Goal: Find specific page/section: Find specific page/section

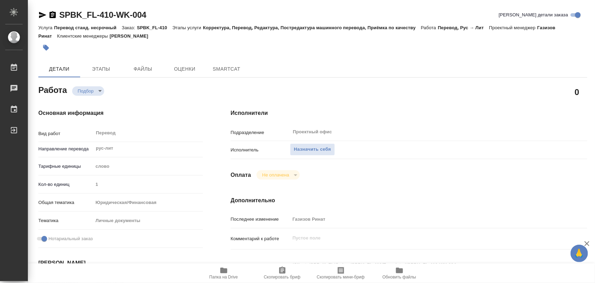
type textarea "x"
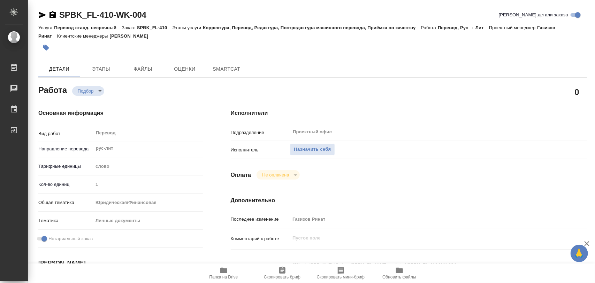
type textarea "x"
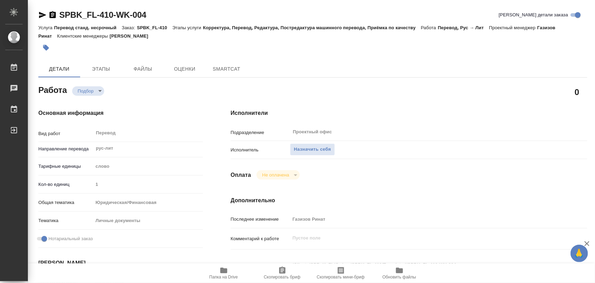
type textarea "x"
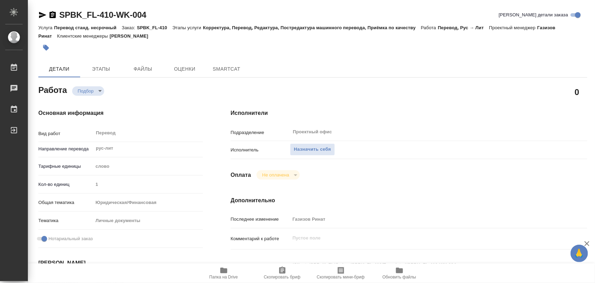
type textarea "x"
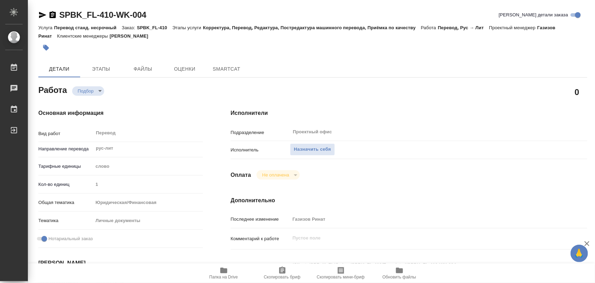
type textarea "x"
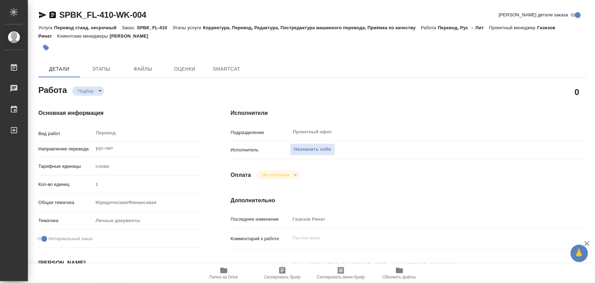
type textarea "x"
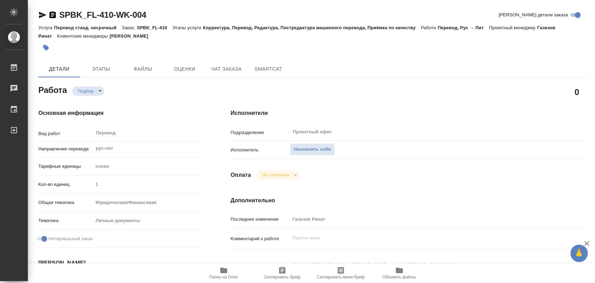
scroll to position [131, 0]
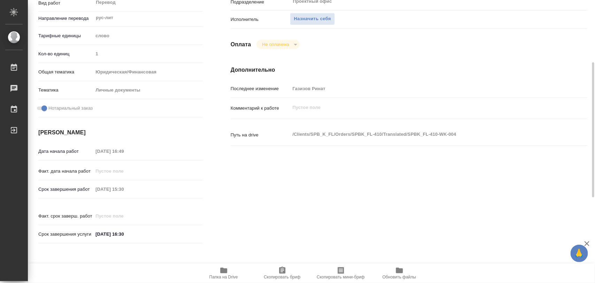
type textarea "x"
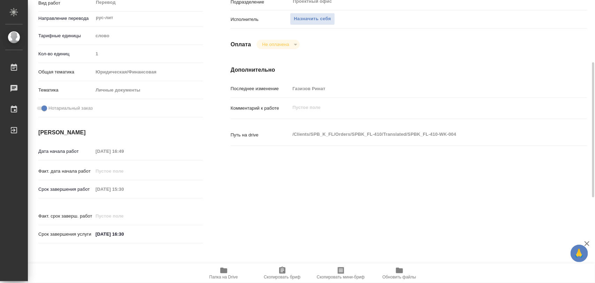
scroll to position [218, 0]
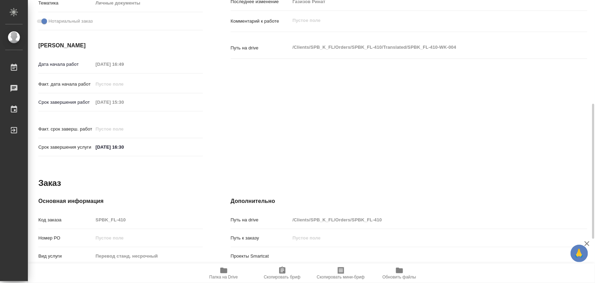
type textarea "x"
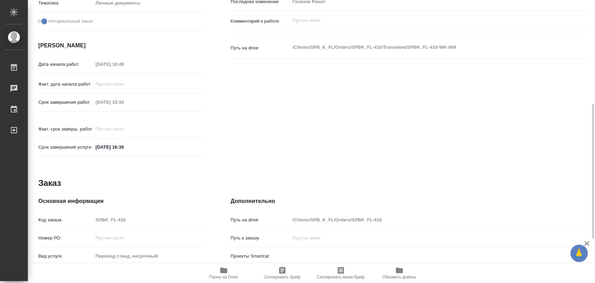
click at [227, 273] on icon "button" at bounding box center [223, 271] width 7 height 6
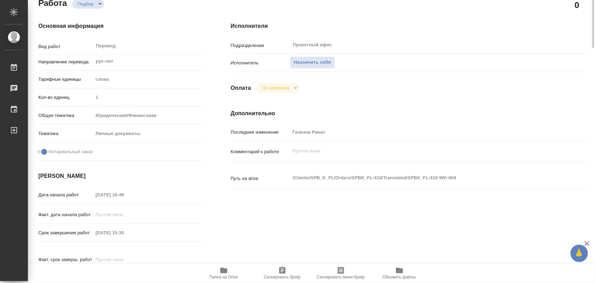
scroll to position [0, 0]
